Goal: Transaction & Acquisition: Purchase product/service

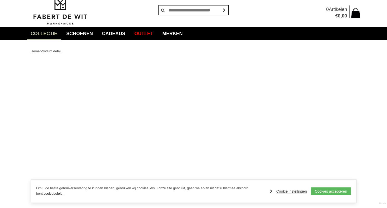
scroll to position [27, 0]
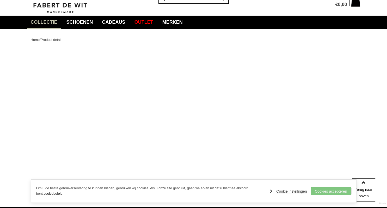
click at [338, 189] on link "Cookies accepteren" at bounding box center [331, 191] width 40 height 8
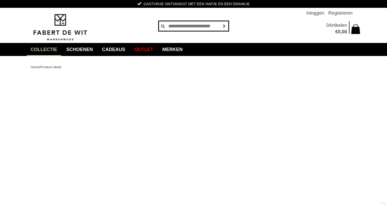
click at [172, 30] on input "text" at bounding box center [193, 26] width 70 height 10
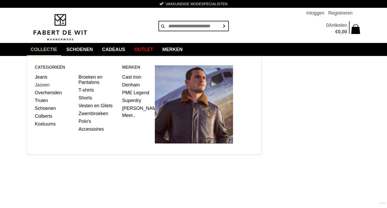
click at [47, 85] on link "Jassen" at bounding box center [55, 85] width 40 height 8
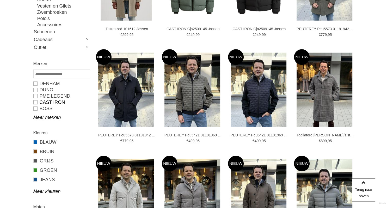
scroll to position [165, 0]
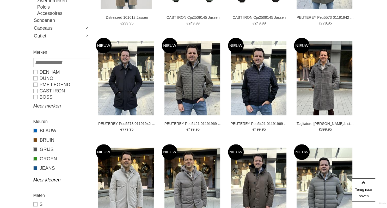
click at [48, 106] on link "Meer merken" at bounding box center [61, 106] width 56 height 6
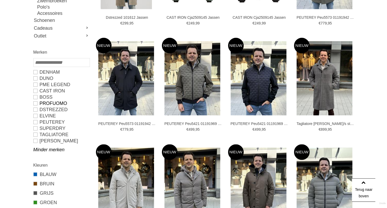
click at [35, 102] on link "PROFUOMO" at bounding box center [61, 103] width 56 height 6
type input "***"
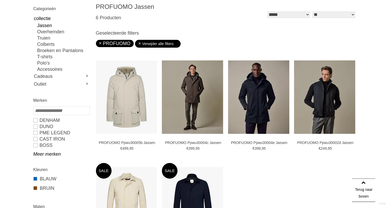
scroll to position [82, 0]
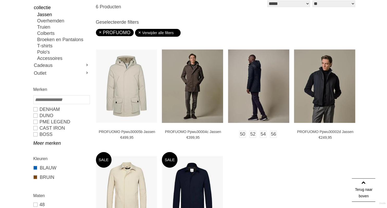
click at [273, 93] on img at bounding box center [258, 85] width 61 height 73
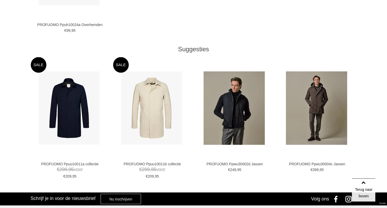
scroll to position [220, 0]
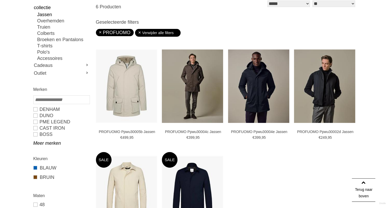
scroll to position [82, 0]
